Goal: Information Seeking & Learning: Learn about a topic

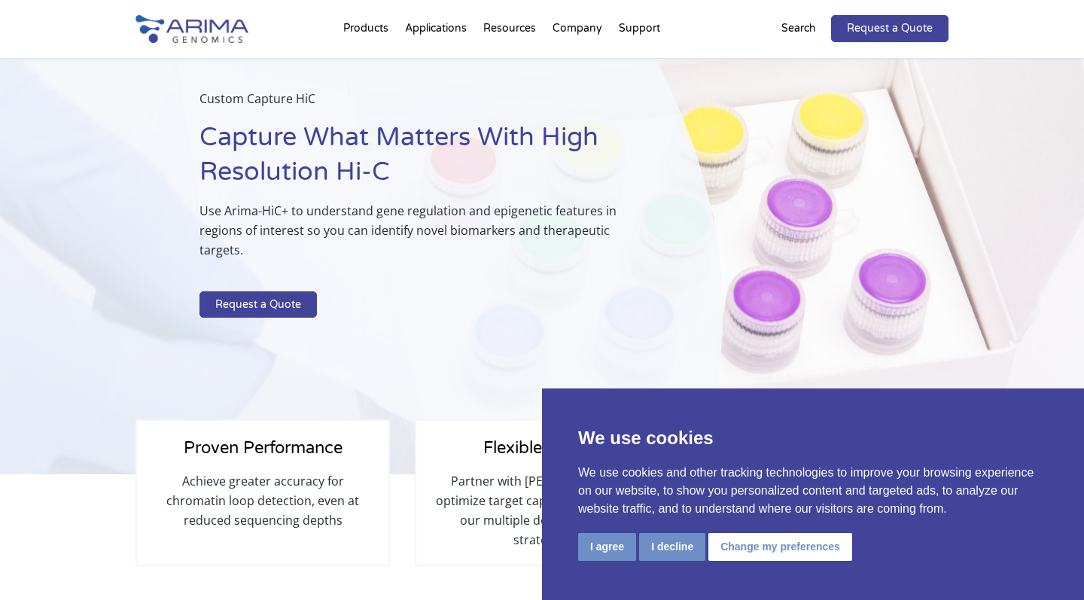
scroll to position [44, 0]
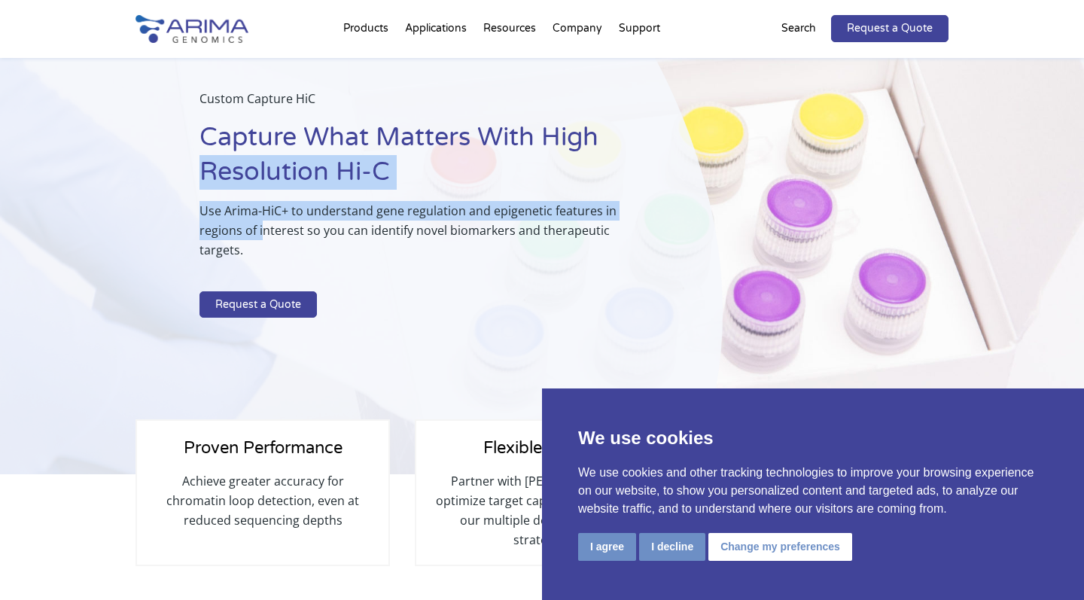
drag, startPoint x: 181, startPoint y: 172, endPoint x: 265, endPoint y: 224, distance: 99.4
click at [264, 222] on div "Custom Capture HiC Capture What Matters With High Resolution Hi-C Use Arima-HiC…" at bounding box center [361, 245] width 723 height 462
click at [265, 224] on p "Use Arima-HiC+ to understand gene regulation and epigenetic features in regions…" at bounding box center [424, 236] width 448 height 71
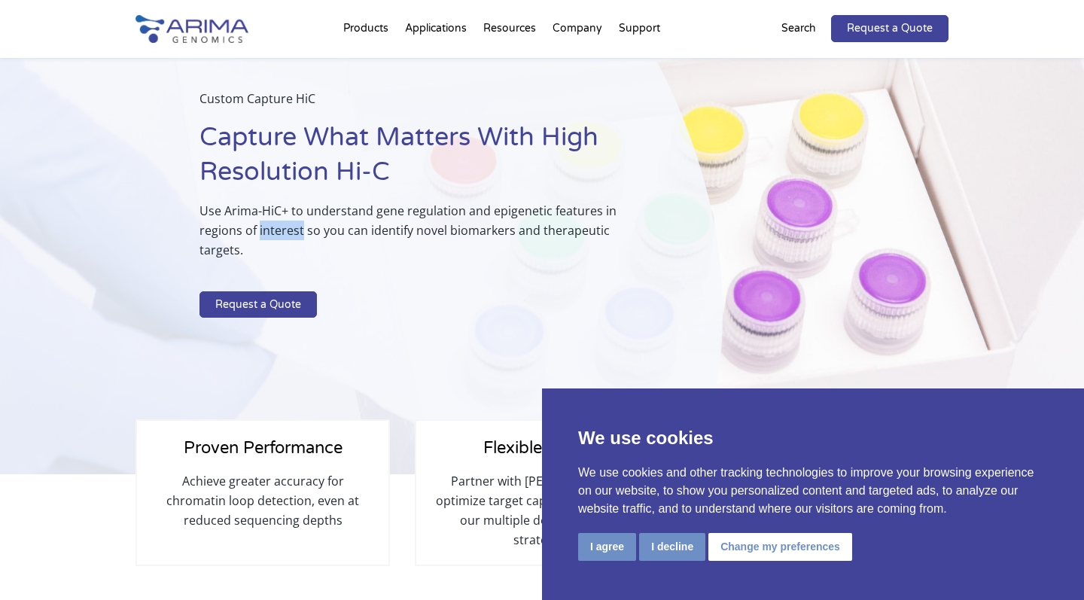
click at [265, 224] on p "Use Arima-HiC+ to understand gene regulation and epigenetic features in regions…" at bounding box center [424, 236] width 448 height 71
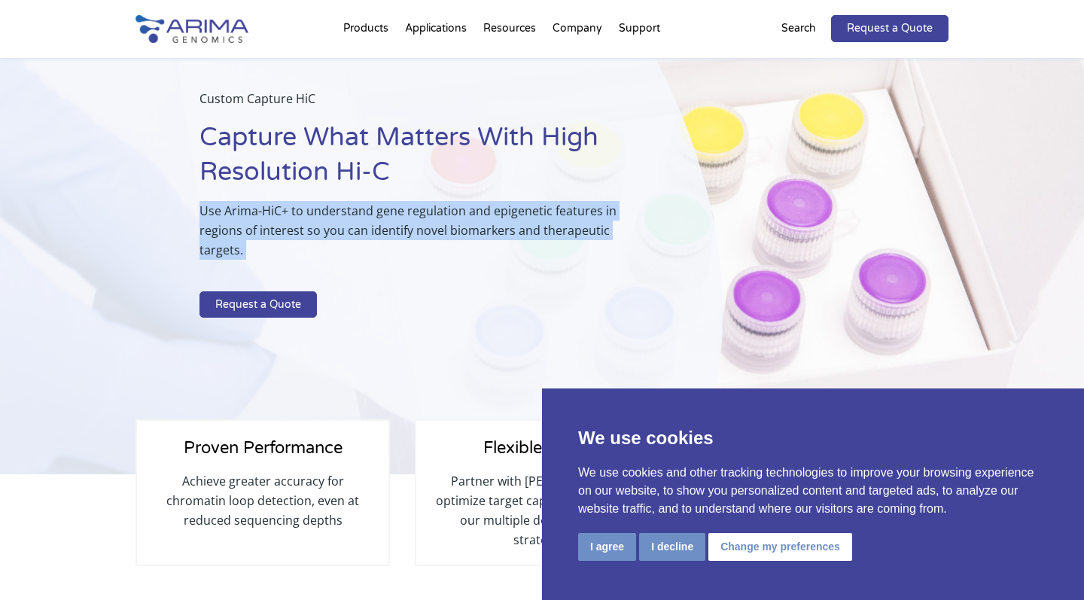
click at [265, 224] on p "Use Arima-HiC+ to understand gene regulation and epigenetic features in regions…" at bounding box center [424, 236] width 448 height 71
click at [288, 246] on p "Use Arima-HiC+ to understand gene regulation and epigenetic features in regions…" at bounding box center [424, 236] width 448 height 71
drag, startPoint x: 288, startPoint y: 246, endPoint x: 288, endPoint y: 142, distance: 104.7
click at [288, 145] on div "Custom Capture HiC Capture What Matters With High Resolution Hi-C Use Arima-HiC…" at bounding box center [424, 207] width 448 height 236
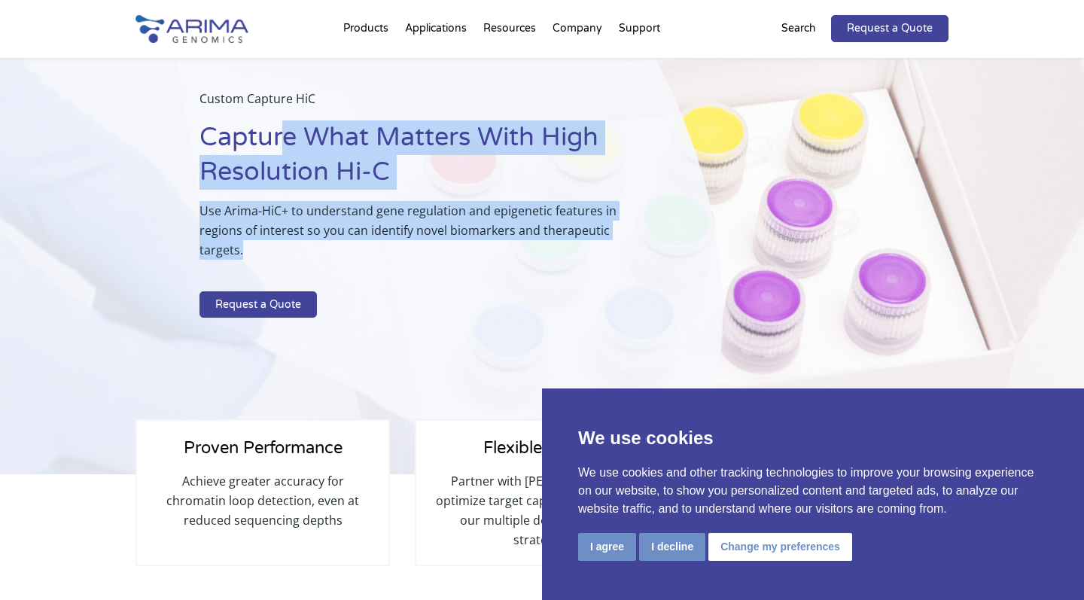
click at [288, 142] on h1 "Capture What Matters With High Resolution Hi-C" at bounding box center [424, 160] width 448 height 81
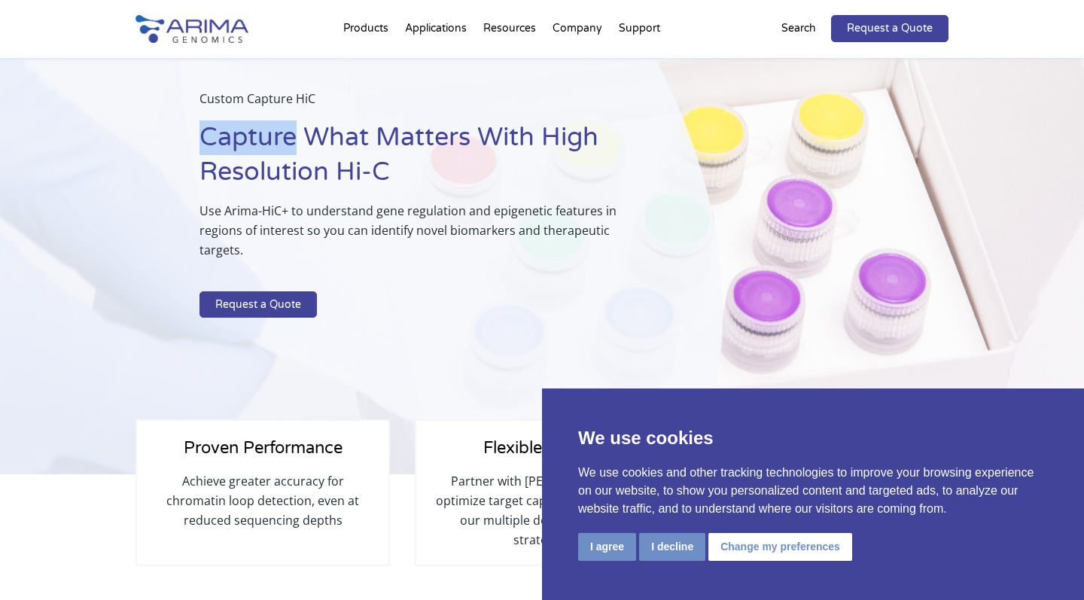
click at [288, 142] on h1 "Capture What Matters With High Resolution Hi-C" at bounding box center [424, 160] width 448 height 81
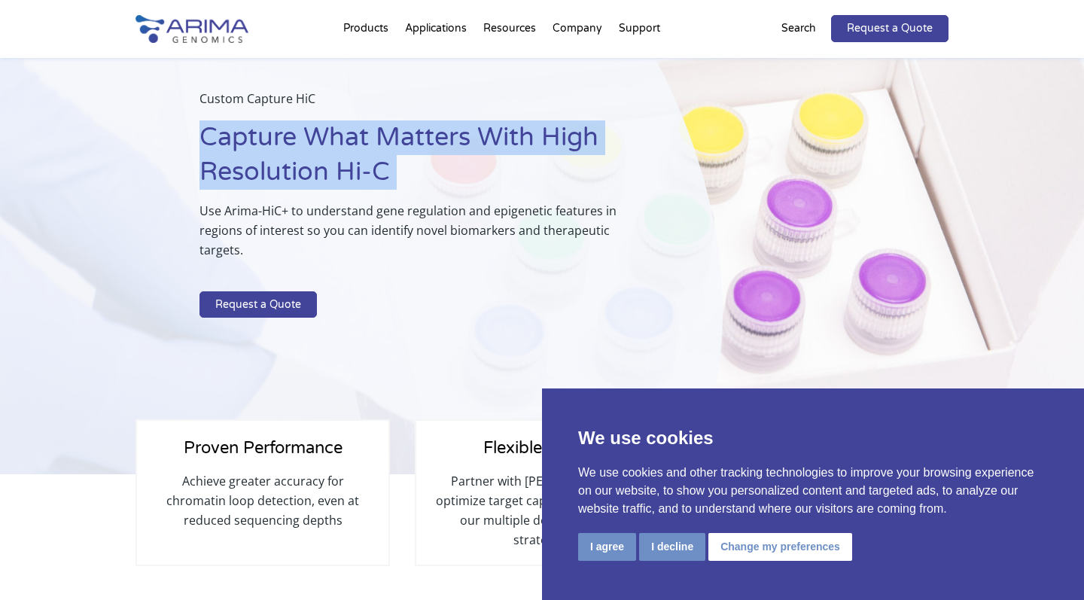
click at [288, 142] on h1 "Capture What Matters With High Resolution Hi-C" at bounding box center [424, 160] width 448 height 81
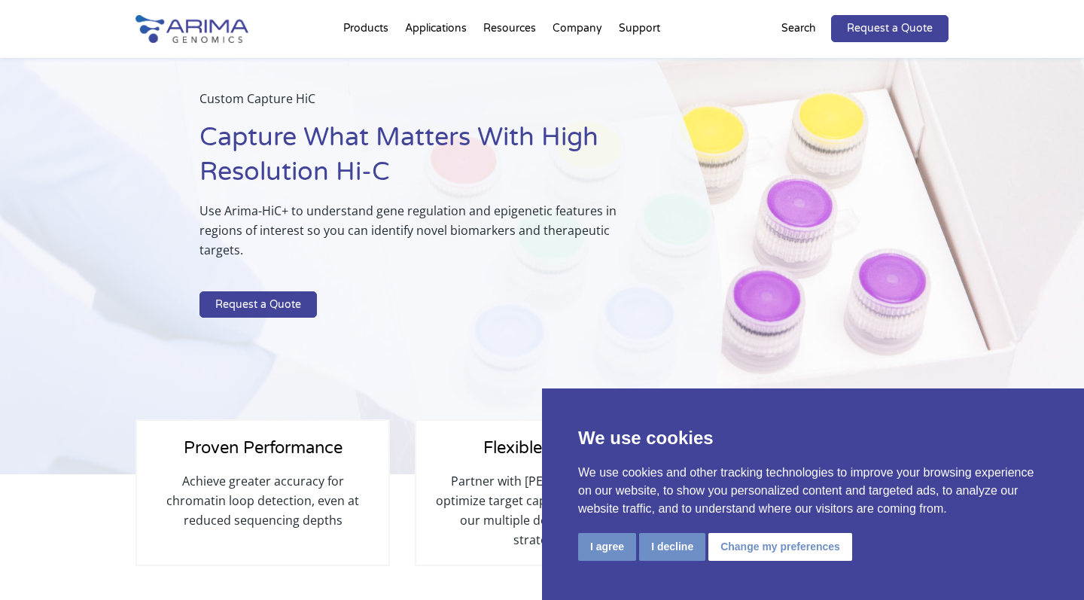
click at [331, 209] on p "Use Arima-HiC+ to understand gene regulation and epigenetic features in regions…" at bounding box center [424, 236] width 448 height 71
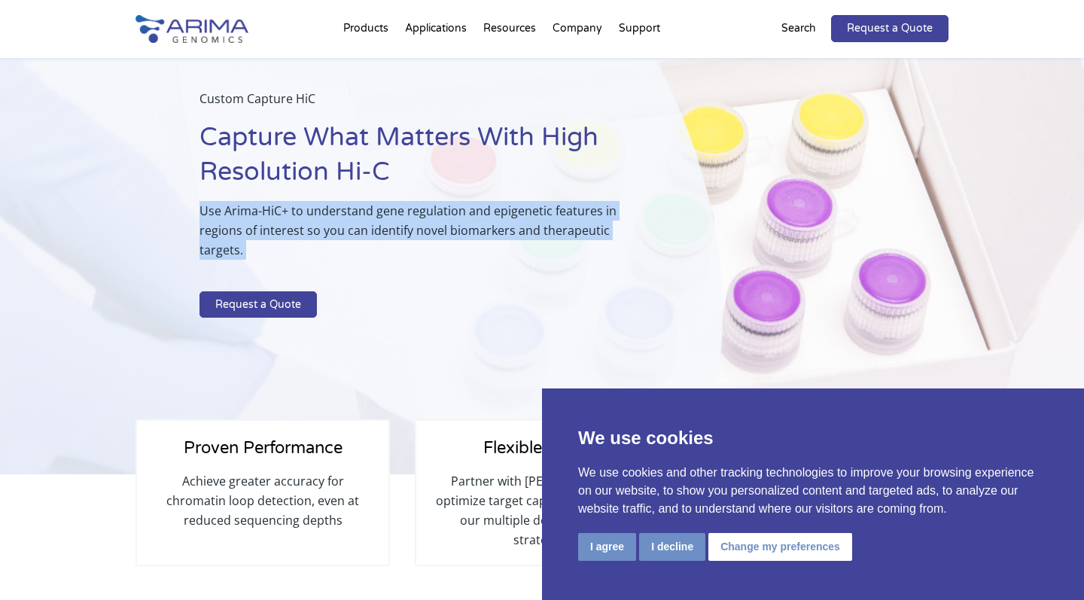
click at [331, 209] on p "Use Arima-HiC+ to understand gene regulation and epigenetic features in regions…" at bounding box center [424, 236] width 448 height 71
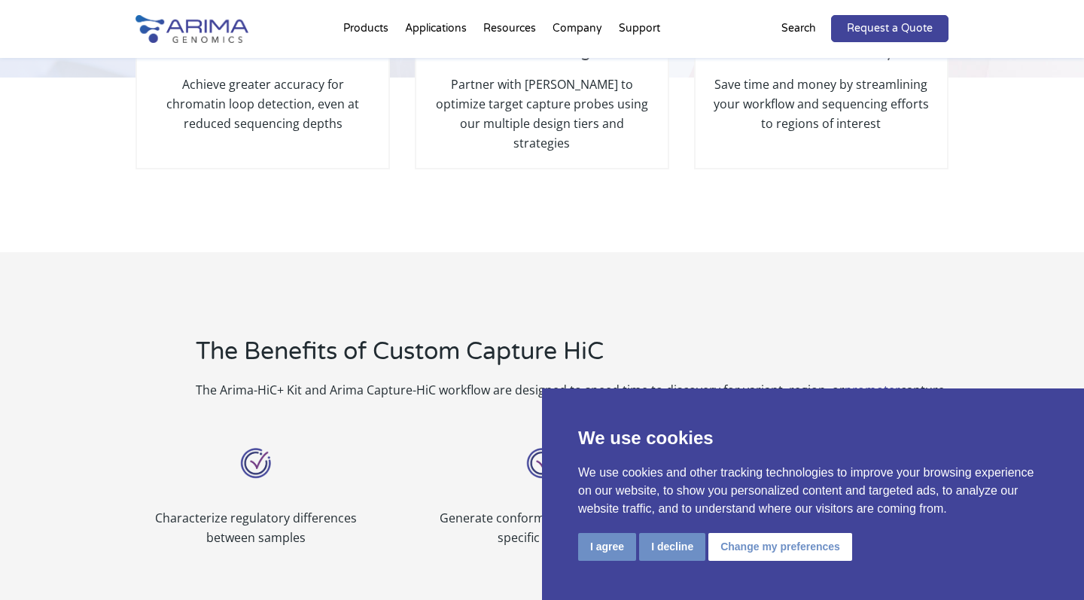
scroll to position [638, 0]
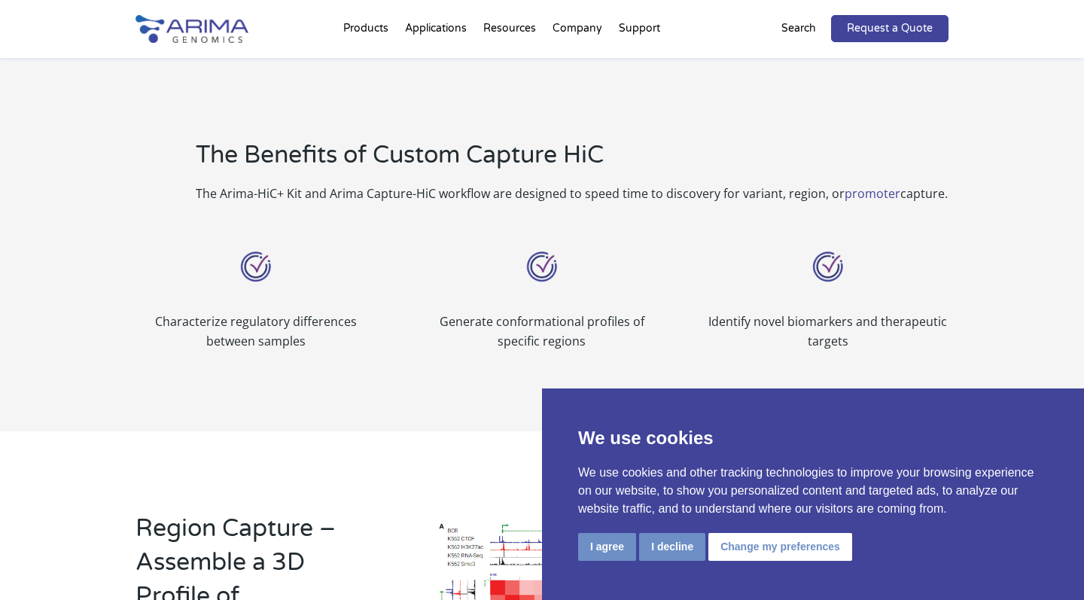
click at [331, 244] on div "Characterize regulatory differences between samples" at bounding box center [256, 297] width 241 height 107
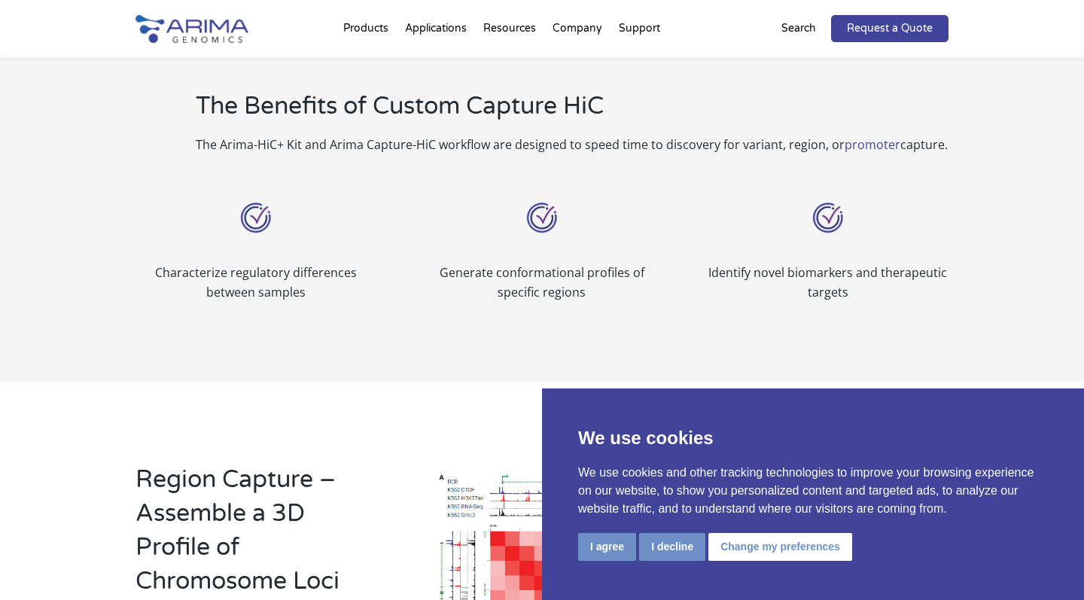
scroll to position [738, 0]
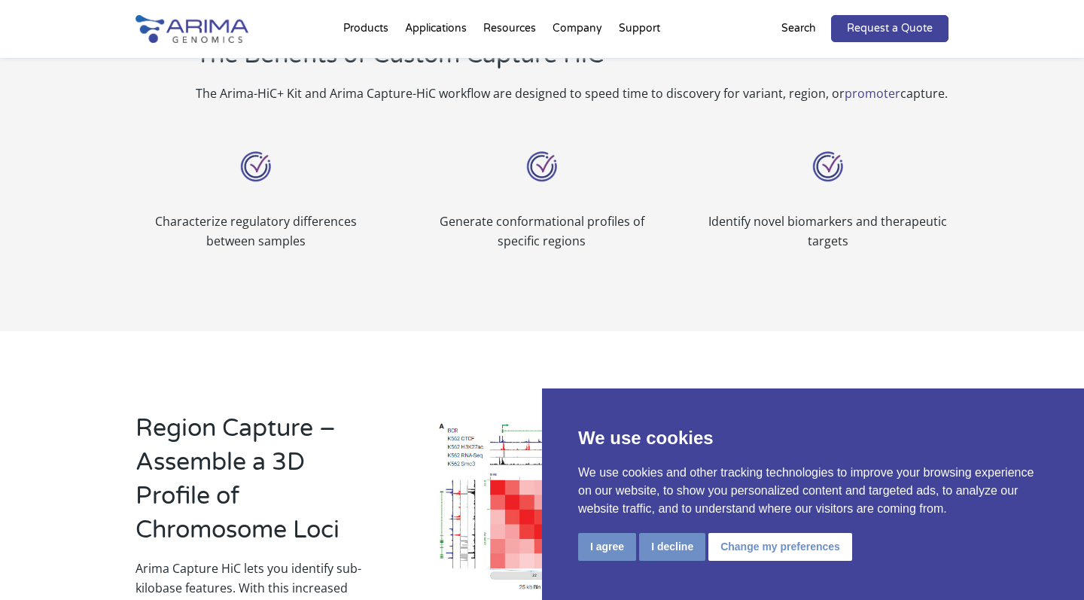
click at [331, 212] on p "Characterize regulatory differences between samples" at bounding box center [256, 231] width 241 height 39
click at [686, 556] on button "I decline" at bounding box center [672, 547] width 66 height 28
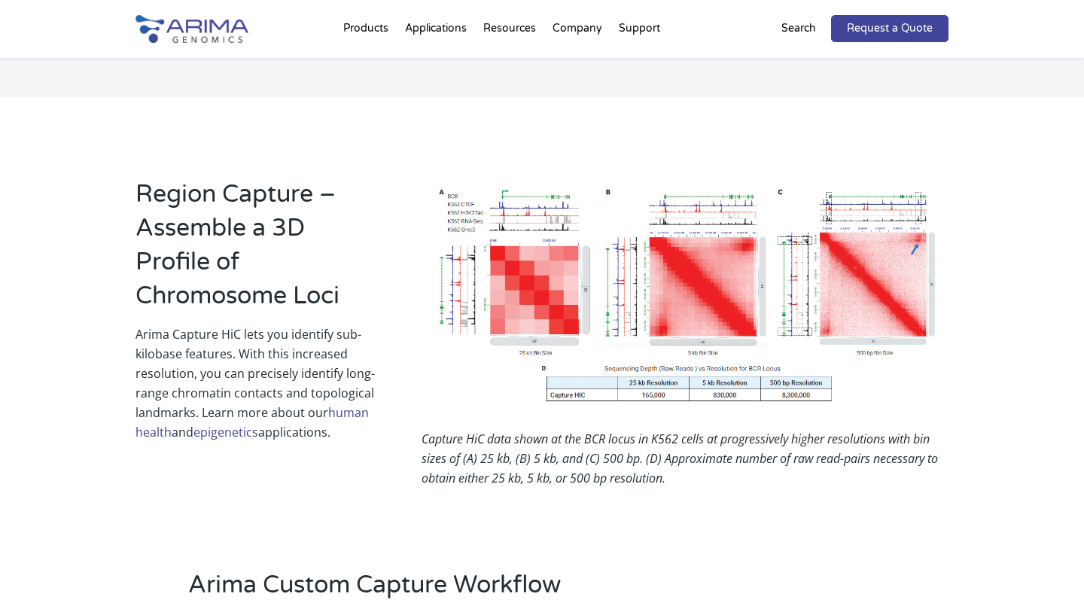
scroll to position [1064, 0]
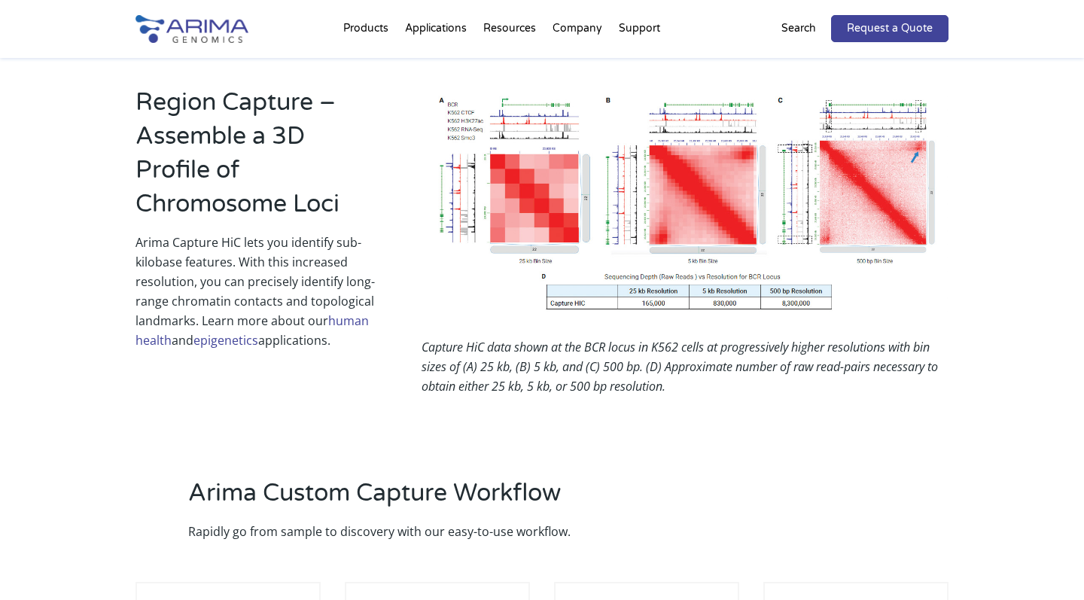
click at [367, 299] on p "Arima Capture HiC lets you identify sub-kilobase features. With this increased …" at bounding box center [256, 291] width 241 height 117
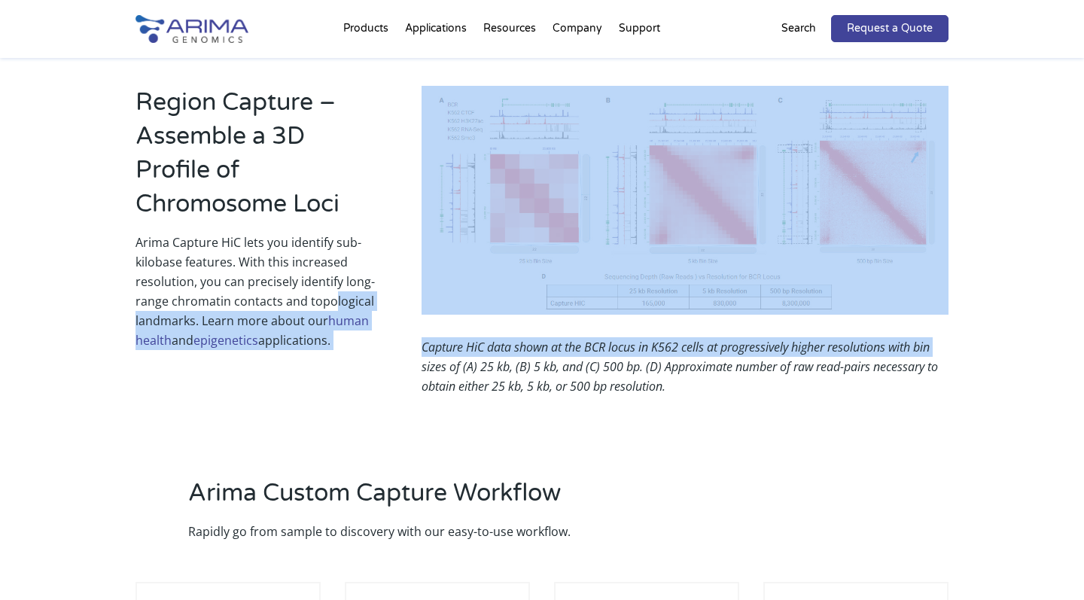
drag, startPoint x: 371, startPoint y: 329, endPoint x: 329, endPoint y: 263, distance: 78.5
click at [329, 263] on div "Region Capture – Assemble a 3D Profile of Chromosome Loci Arima Capture HiC let…" at bounding box center [542, 231] width 813 height 331
click at [329, 263] on p "Arima Capture HiC lets you identify sub-kilobase features. With this increased …" at bounding box center [256, 291] width 241 height 117
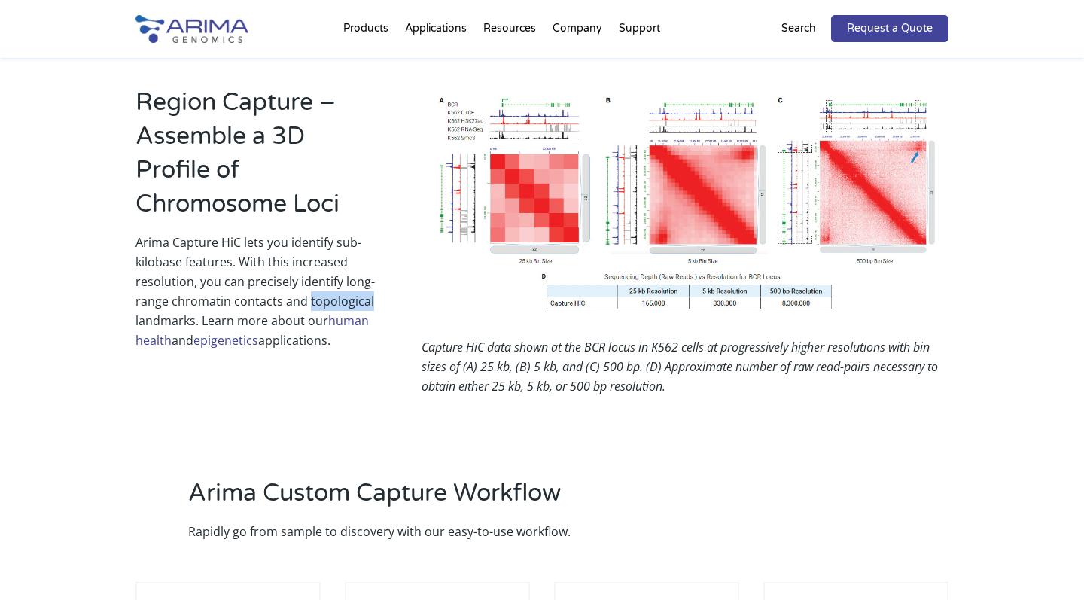
click at [329, 263] on p "Arima Capture HiC lets you identify sub-kilobase features. With this increased …" at bounding box center [256, 291] width 241 height 117
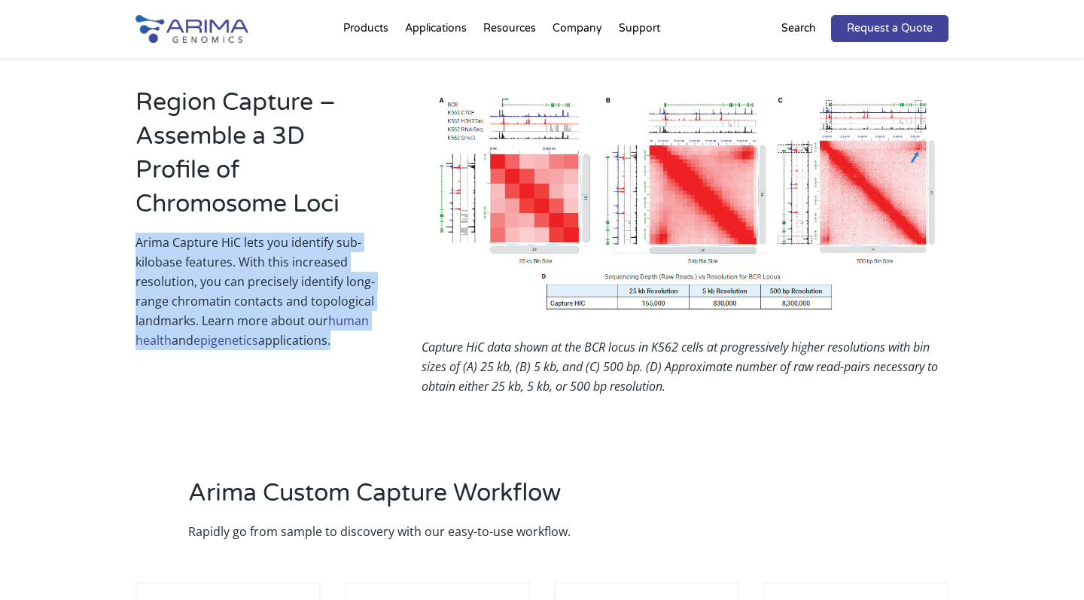
click at [329, 263] on p "Arima Capture HiC lets you identify sub-kilobase features. With this increased …" at bounding box center [256, 291] width 241 height 117
click at [344, 302] on p "Arima Capture HiC lets you identify sub-kilobase features. With this increased …" at bounding box center [256, 291] width 241 height 117
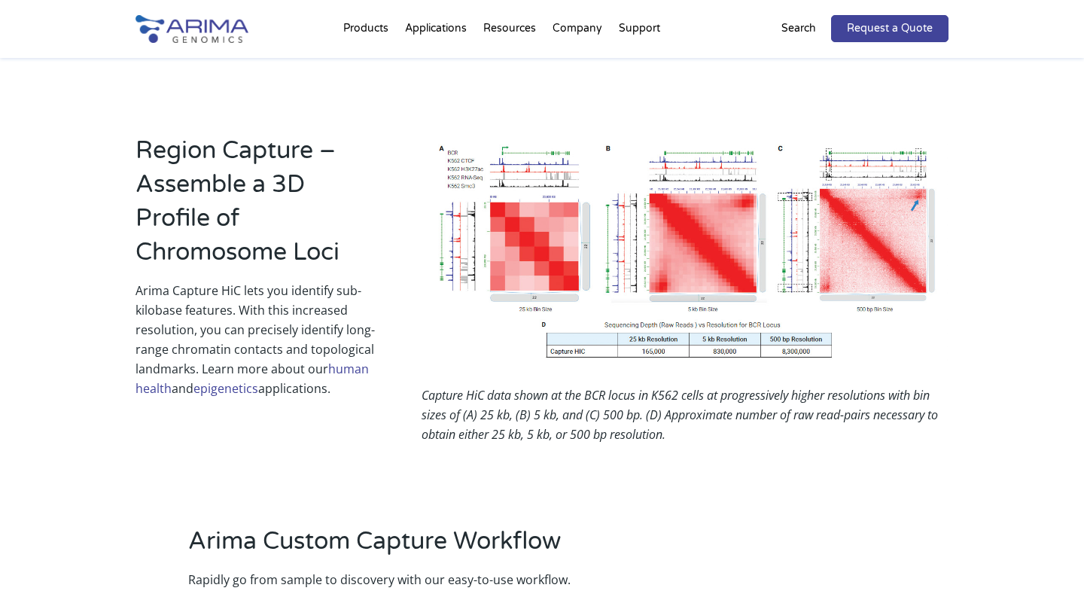
scroll to position [1004, 0]
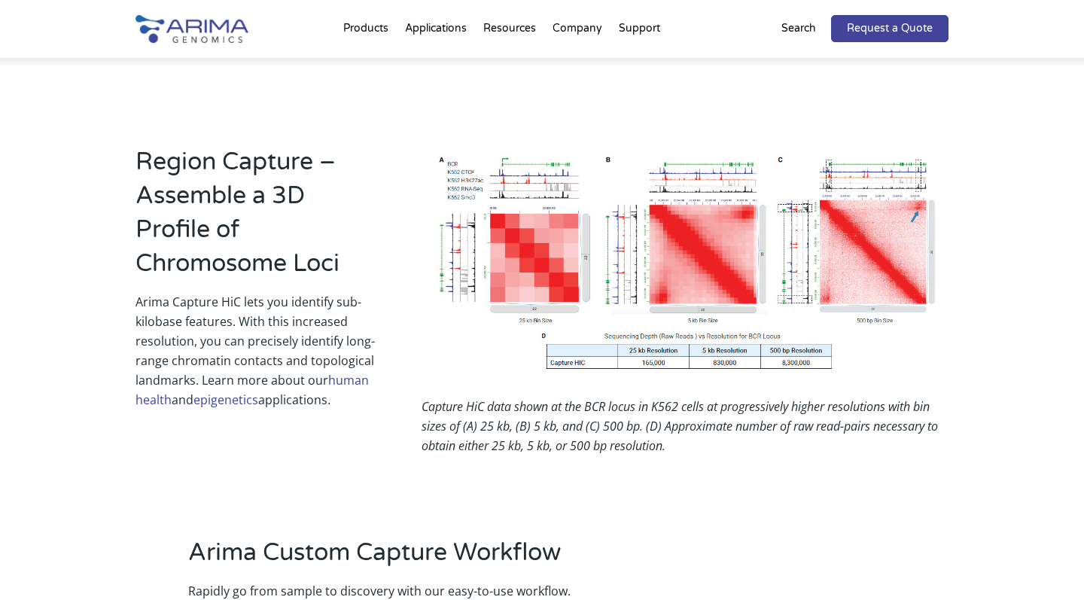
click at [370, 400] on div "Region Capture – Assemble a 3D Profile of Chromosome Loci Arima Capture HiC let…" at bounding box center [542, 290] width 813 height 331
drag, startPoint x: 370, startPoint y: 400, endPoint x: 408, endPoint y: 401, distance: 38.4
click at [407, 401] on div "Region Capture – Assemble a 3D Profile of Chromosome Loci Arima Capture HiC let…" at bounding box center [542, 290] width 813 height 331
click at [408, 401] on div "Region Capture – Assemble a 3D Profile of Chromosome Loci Arima Capture HiC let…" at bounding box center [542, 290] width 813 height 331
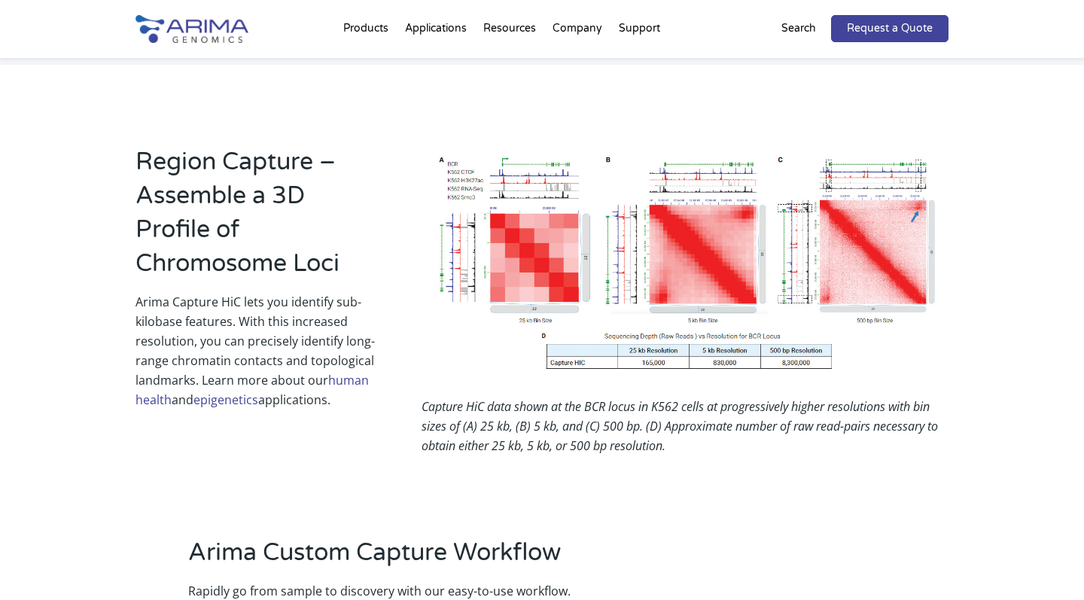
click at [410, 401] on div "Region Capture – Assemble a 3D Profile of Chromosome Loci Arima Capture HiC let…" at bounding box center [542, 290] width 813 height 331
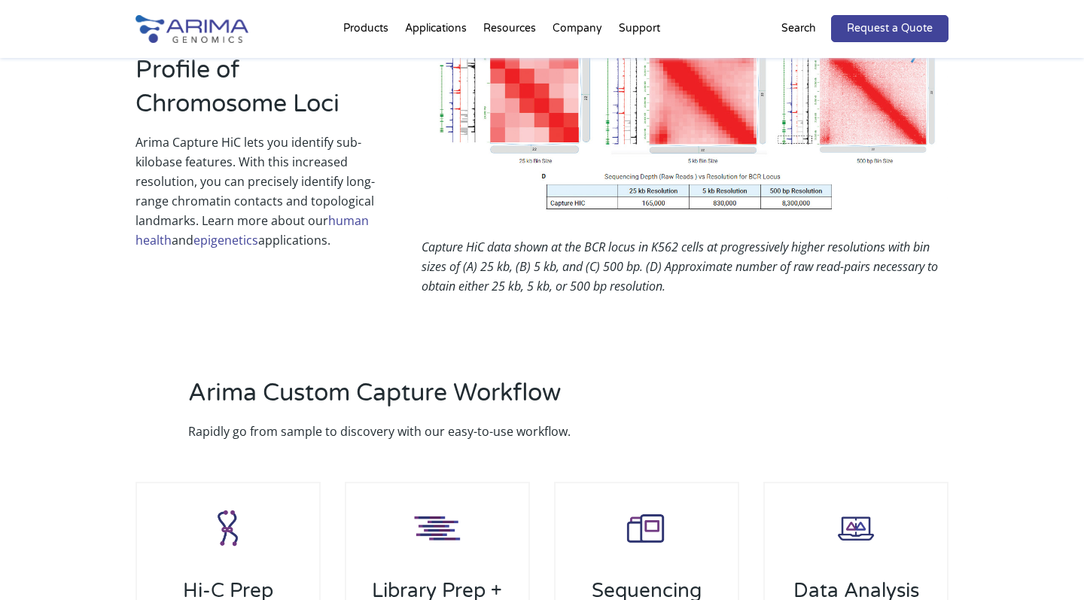
click at [410, 422] on p "Rapidly go from sample to discovery with our easy-to-use workflow." at bounding box center [461, 432] width 546 height 20
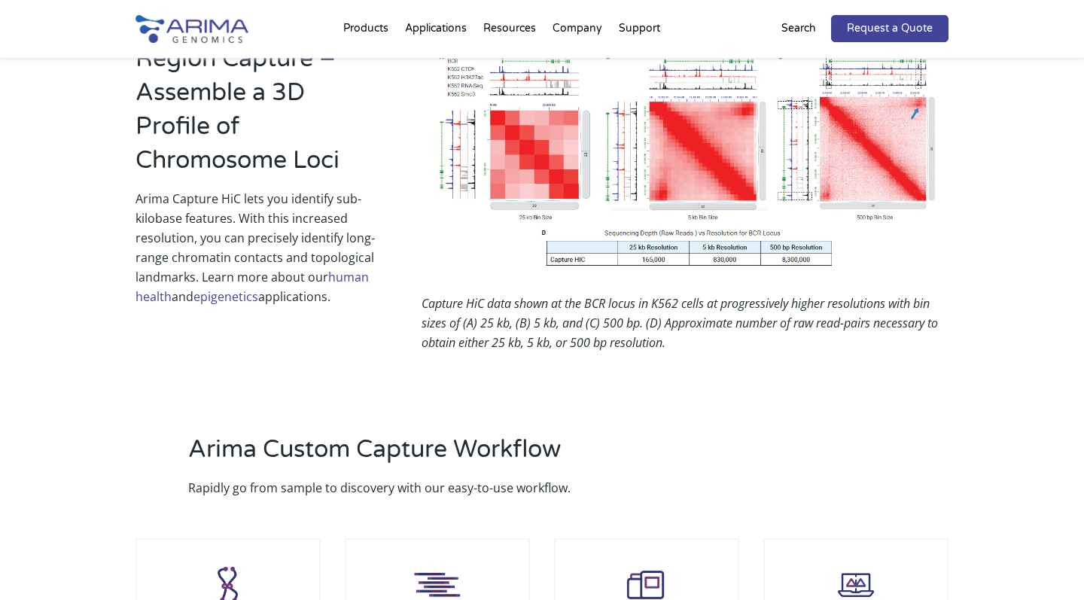
scroll to position [1026, 0]
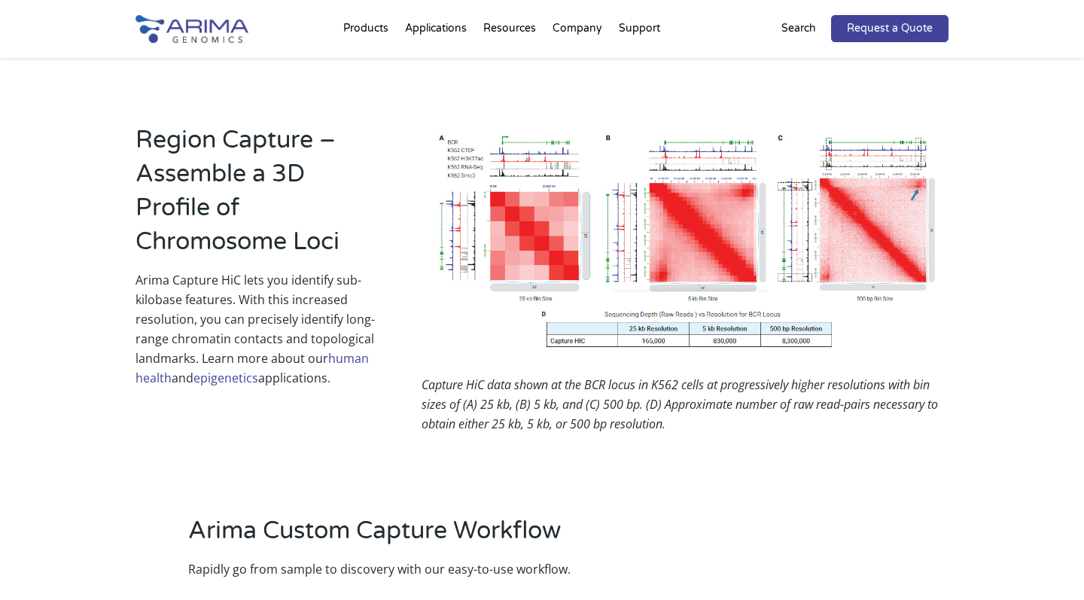
click at [401, 375] on div "Region Capture – Assemble a 3D Profile of Chromosome Loci Arima Capture HiC let…" at bounding box center [542, 268] width 813 height 331
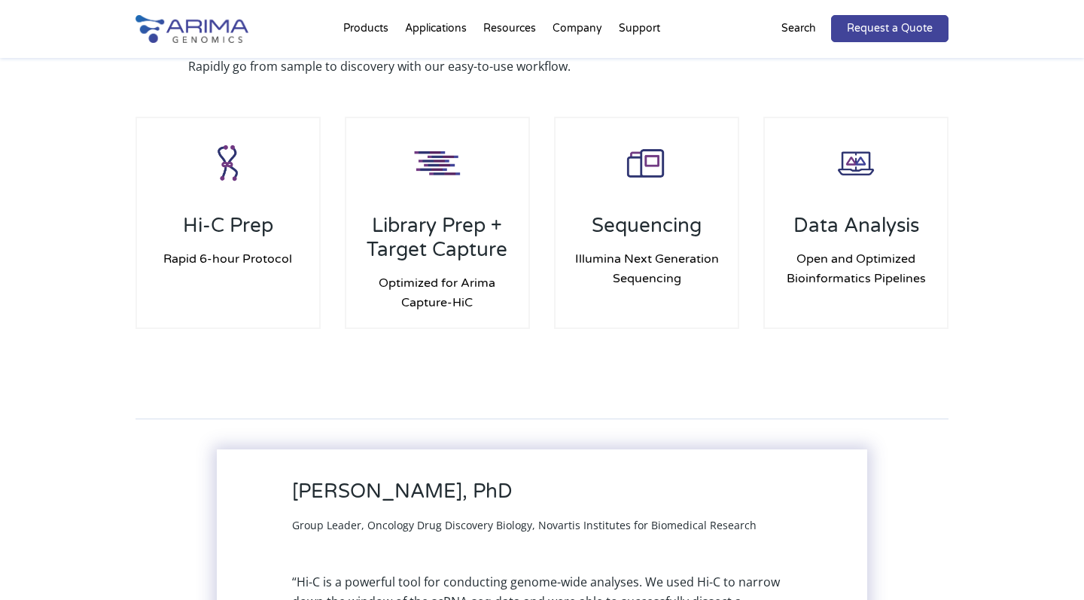
click at [401, 410] on div at bounding box center [542, 418] width 813 height 17
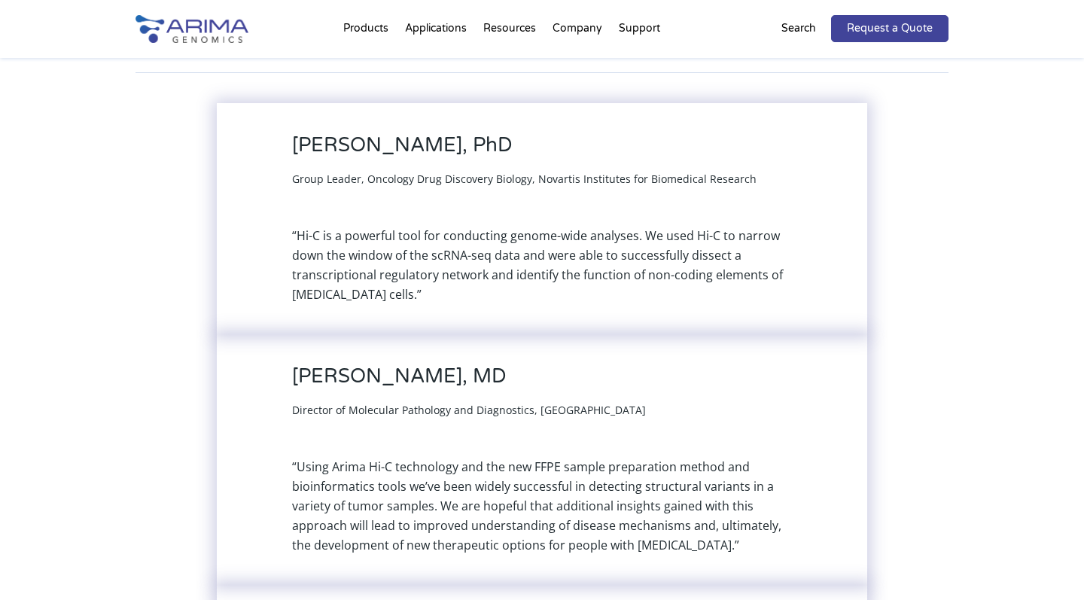
click at [416, 264] on div "“Hi-C is a powerful tool for conducting genome-wide analyses. We used Hi-C to n…" at bounding box center [542, 265] width 500 height 78
drag, startPoint x: 416, startPoint y: 264, endPoint x: 425, endPoint y: 264, distance: 9.0
click at [425, 264] on div "“Hi-C is a powerful tool for conducting genome-wide analyses. We used Hi-C to n…" at bounding box center [542, 265] width 500 height 78
click at [422, 267] on div "“Hi-C is a powerful tool for conducting genome-wide analyses. We used Hi-C to n…" at bounding box center [542, 265] width 500 height 78
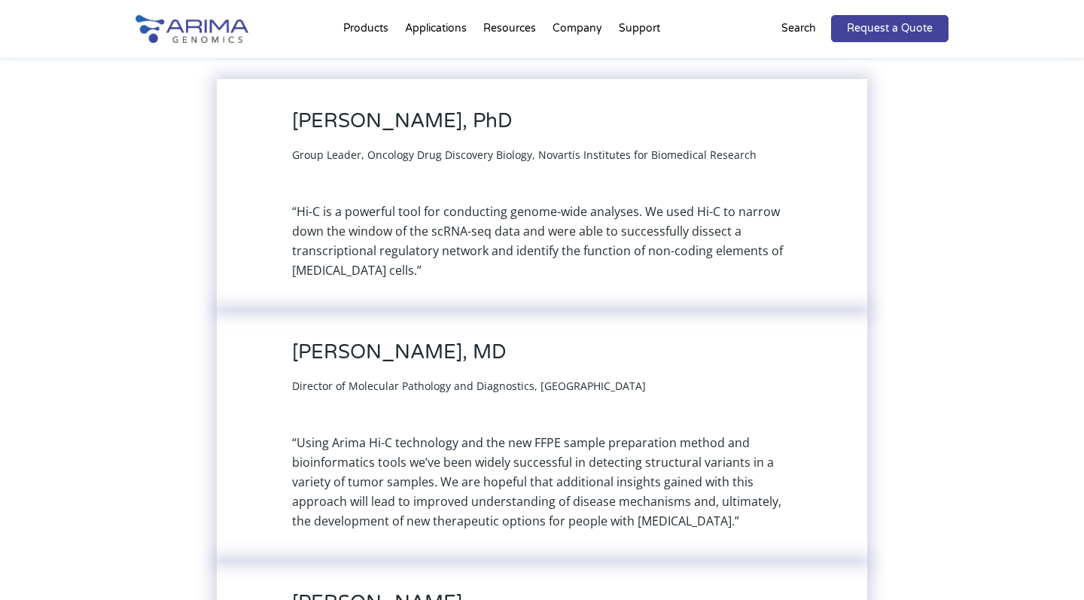
click at [422, 267] on div "[PERSON_NAME], PhD Group Leader, Oncology Drug Discovery Biology, Novartis Inst…" at bounding box center [542, 194] width 651 height 231
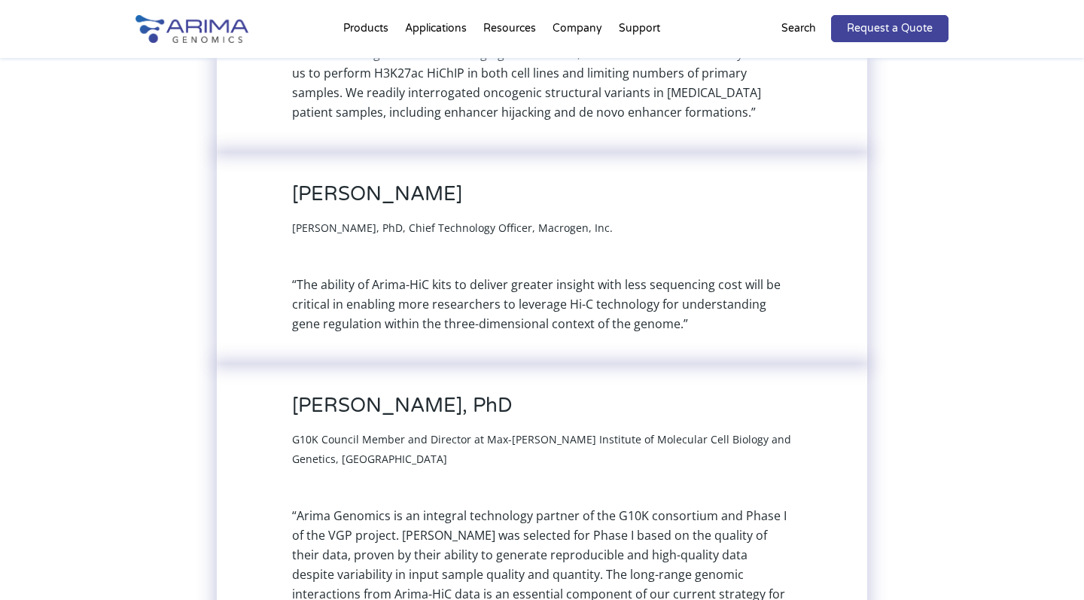
click at [422, 267] on div "[PERSON_NAME] [PERSON_NAME], PhD, Chief Technology Officer, Macrogen, Inc. “The…" at bounding box center [542, 258] width 651 height 212
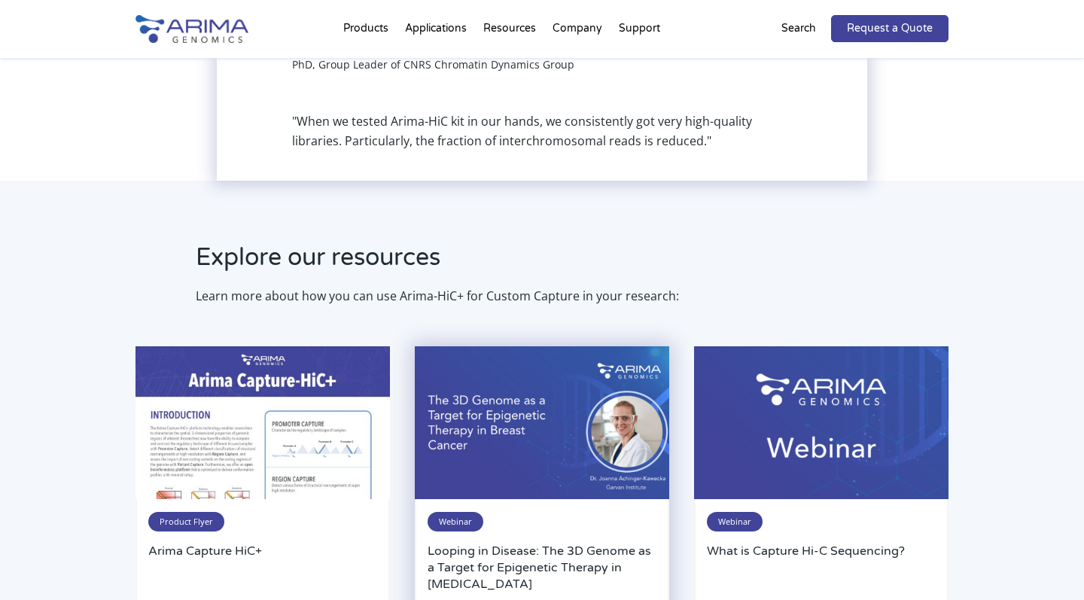
scroll to position [5828, 0]
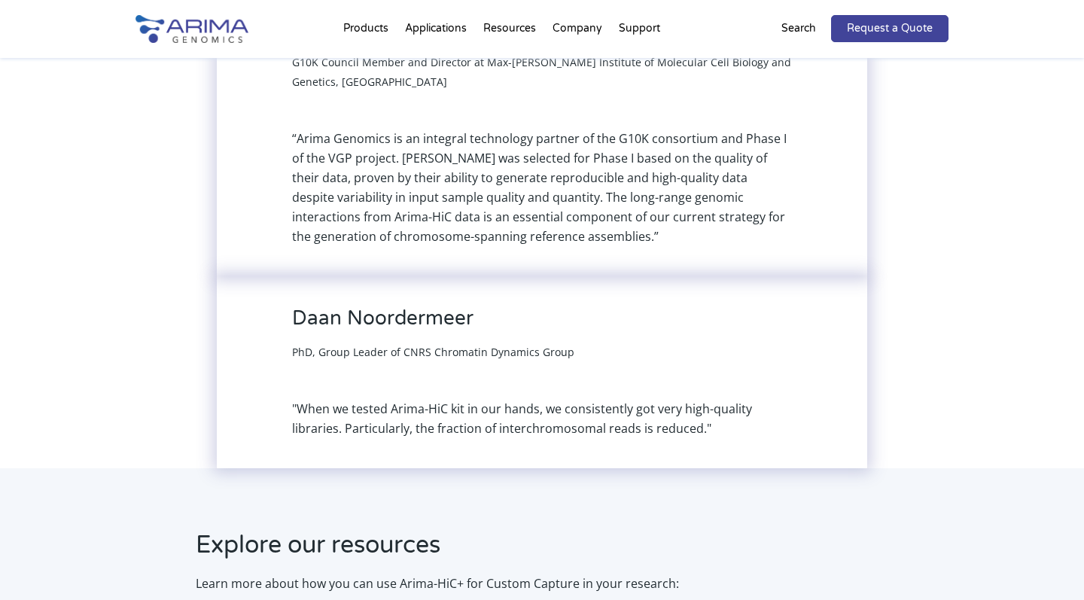
click at [422, 306] on div "[PERSON_NAME] PhD, Group Leader of CNRS Chromatin Dynamics Group" at bounding box center [433, 333] width 282 height 55
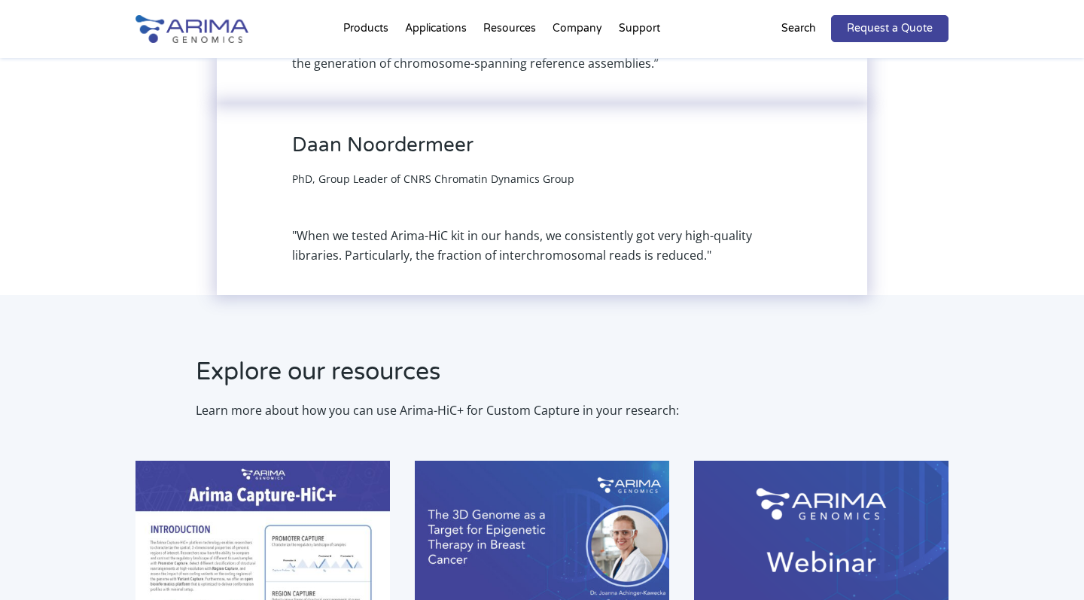
scroll to position [6217, 0]
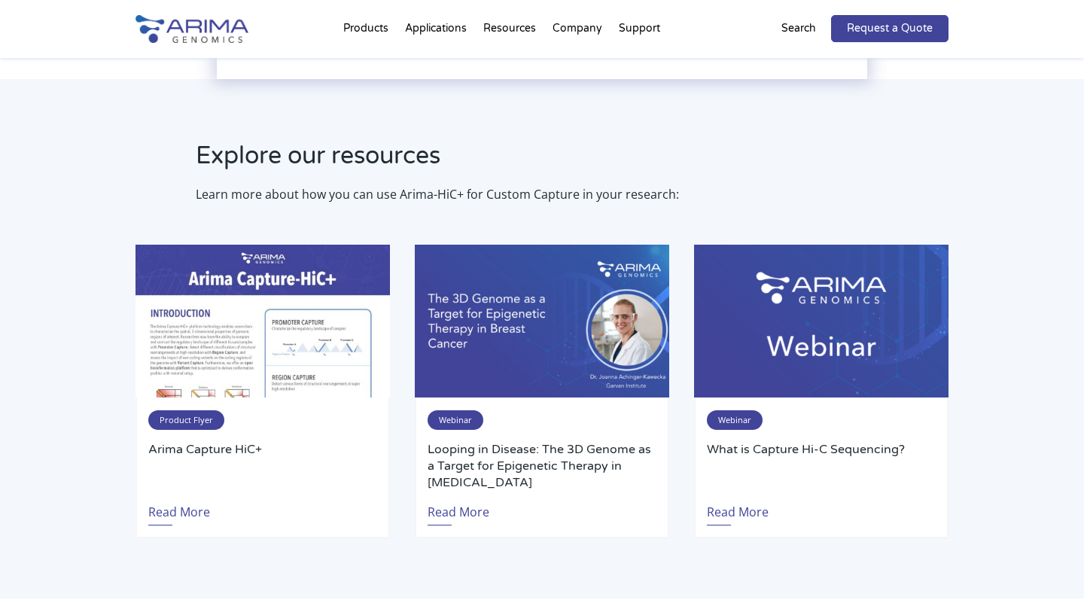
click at [402, 380] on div "Product Flyer Arima Capture HiC+ Read More Webinar Looping in Disease: The 3D G…" at bounding box center [542, 392] width 813 height 294
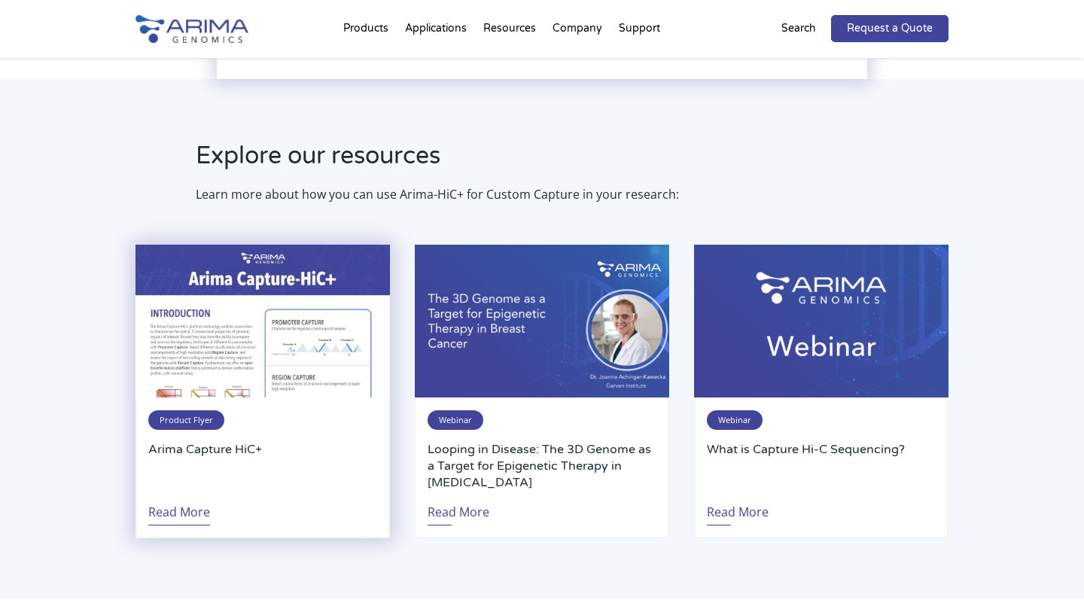
click at [186, 491] on link "Read More" at bounding box center [179, 508] width 62 height 35
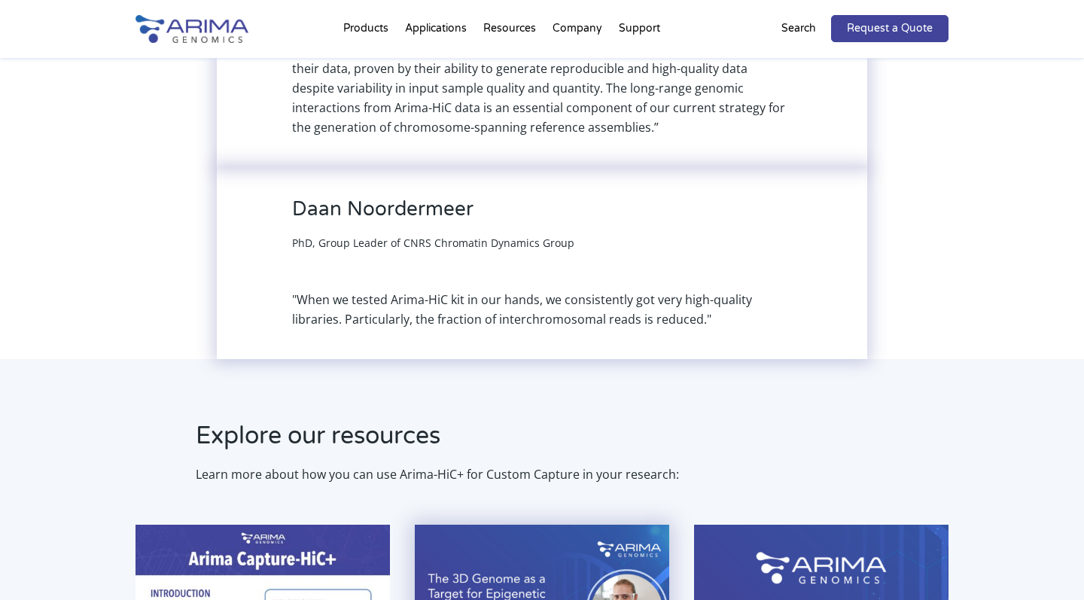
scroll to position [5631, 0]
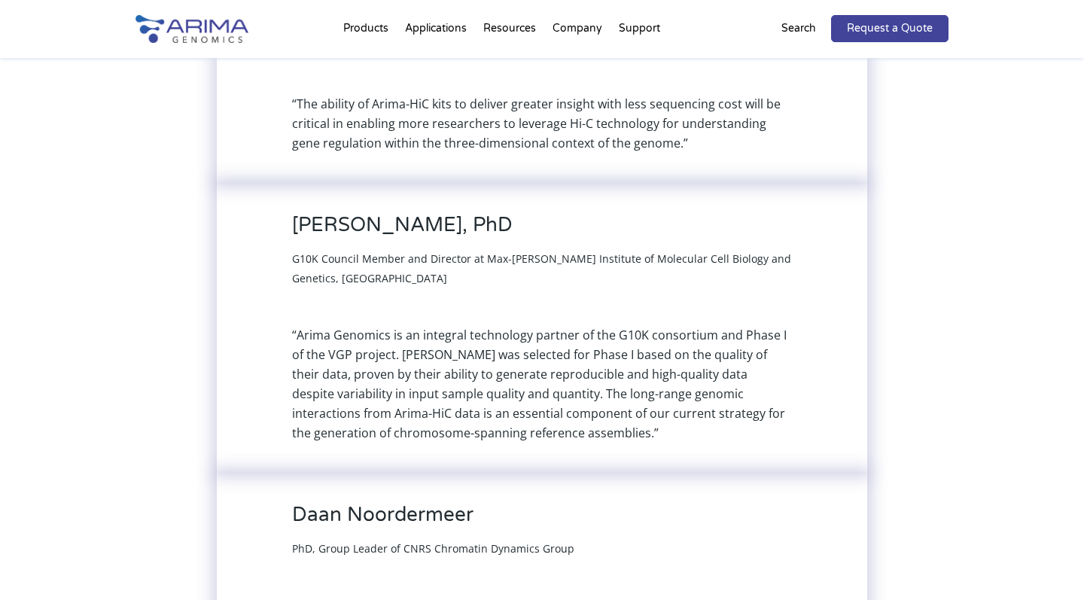
click at [478, 214] on div "[PERSON_NAME], PhD G10K Council Member and Director at Max-[PERSON_NAME] Instit…" at bounding box center [542, 328] width 651 height 290
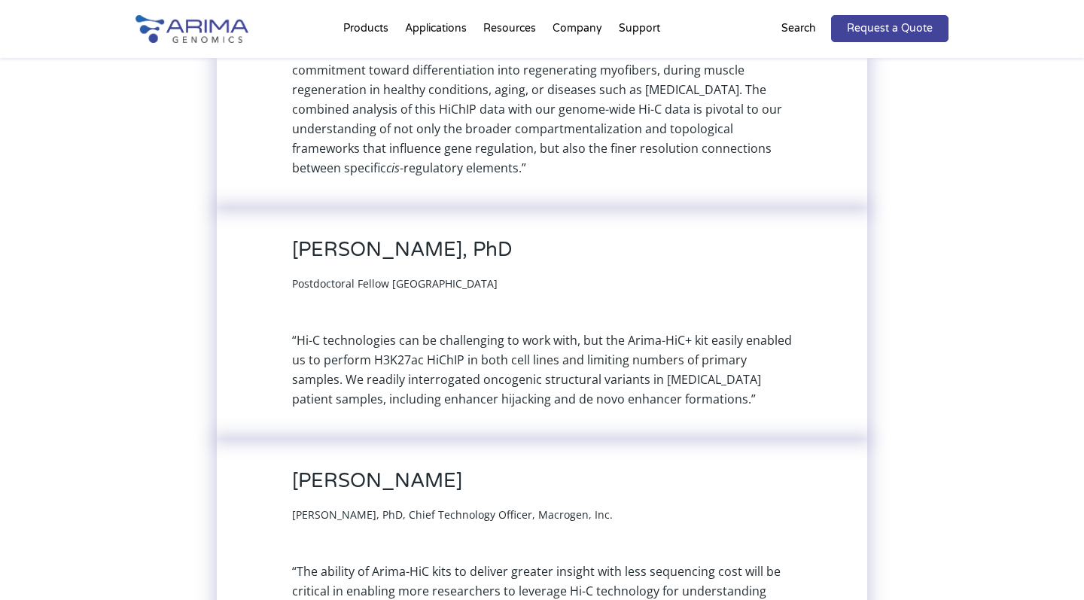
click at [478, 214] on div "[PERSON_NAME], PhD Postdoctoral Fellow [GEOGRAPHIC_DATA] “Hi-C technologies can…" at bounding box center [542, 323] width 651 height 231
